Goal: Task Accomplishment & Management: Complete application form

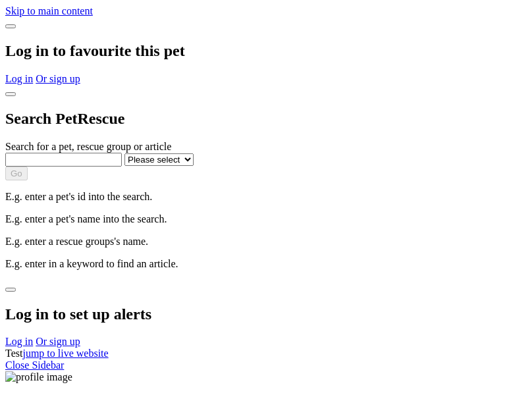
select select
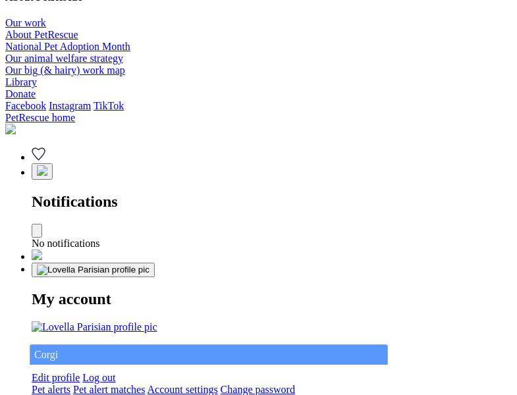
type input "Corgi"
select select "844268919"
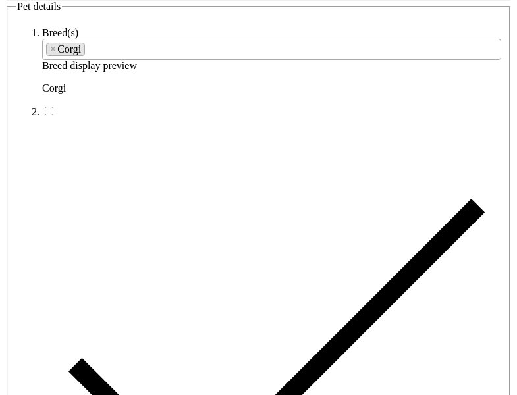
type input "Candlewood Country Club22, Western Australia, 2830"
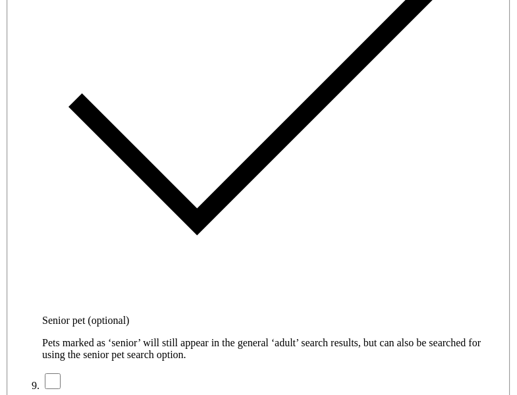
type input "14FEO934M45O193"
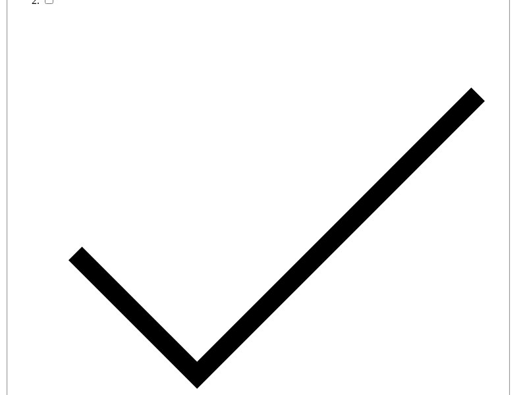
radio input "true"
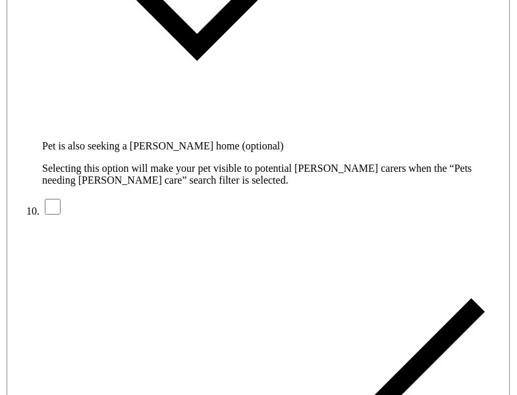
type input "Please wait..."
